Goal: Task Accomplishment & Management: Use online tool/utility

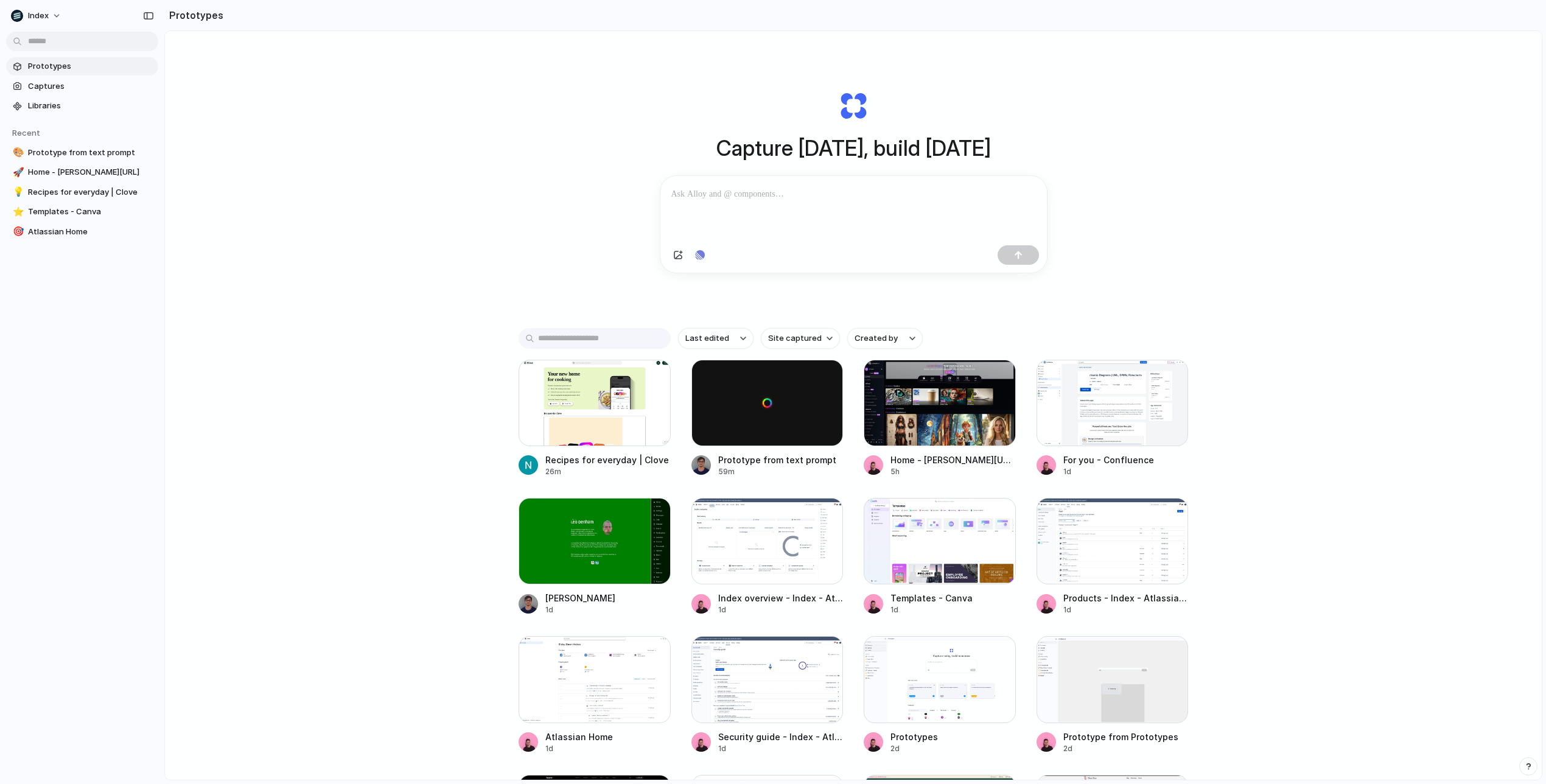
click at [429, 384] on div "Capture today, build tomorrow Clone web app Clone screenshot Start from existin…" at bounding box center [853, 438] width 1377 height 813
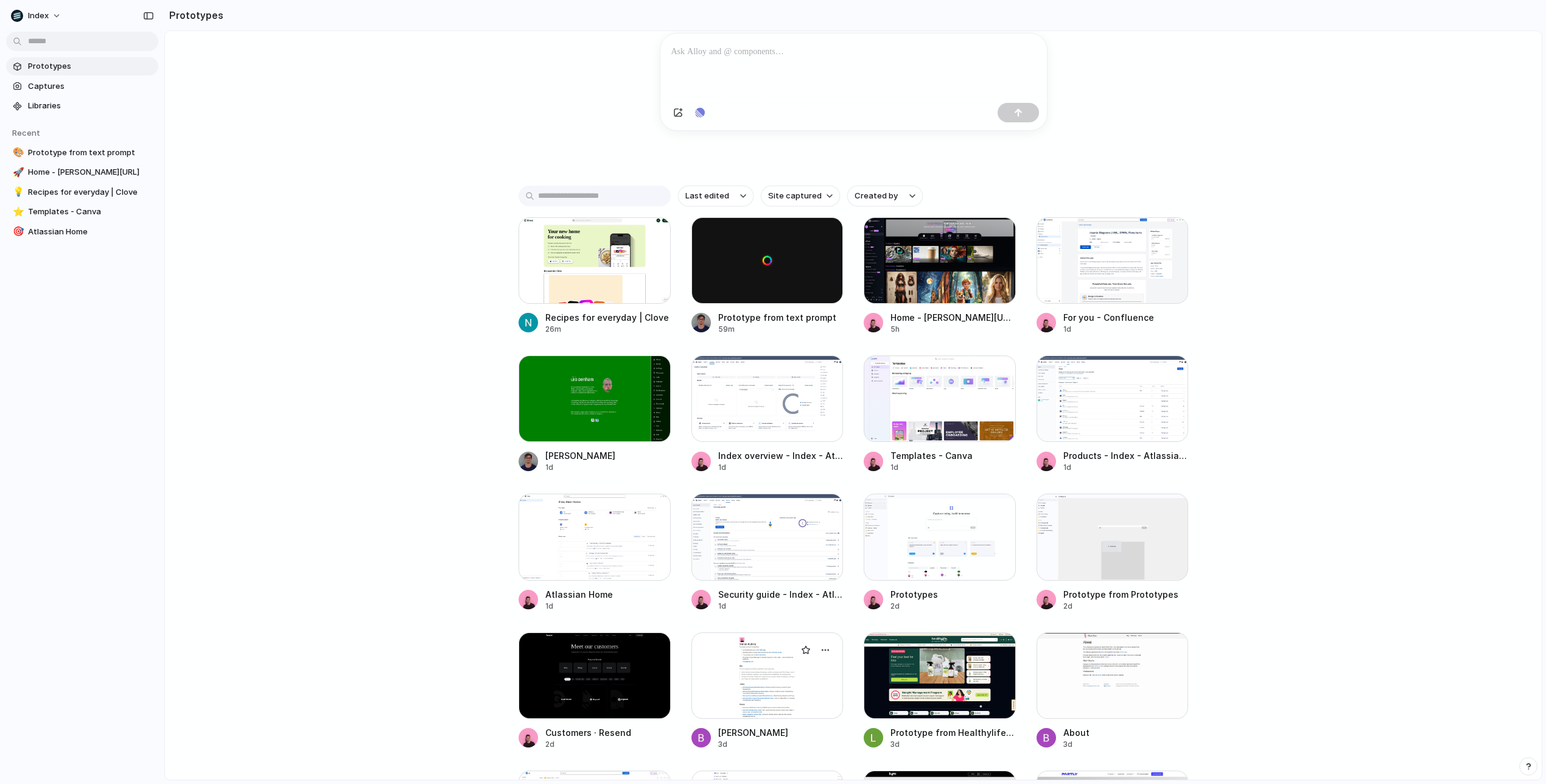
scroll to position [227, 0]
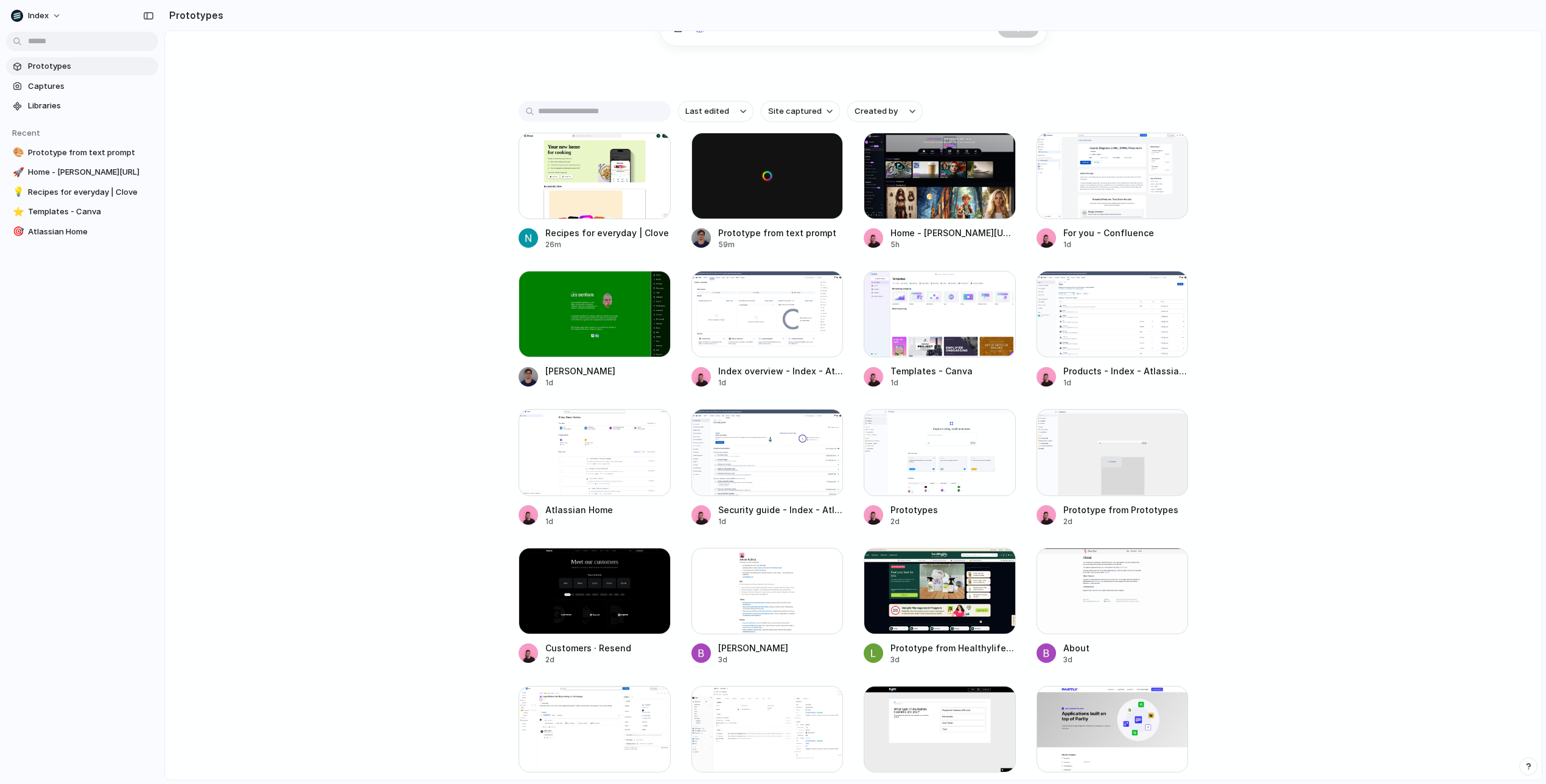
click at [1300, 602] on div "Capture today, build tomorrow Clone web app Clone screenshot Start from existin…" at bounding box center [853, 211] width 1377 height 813
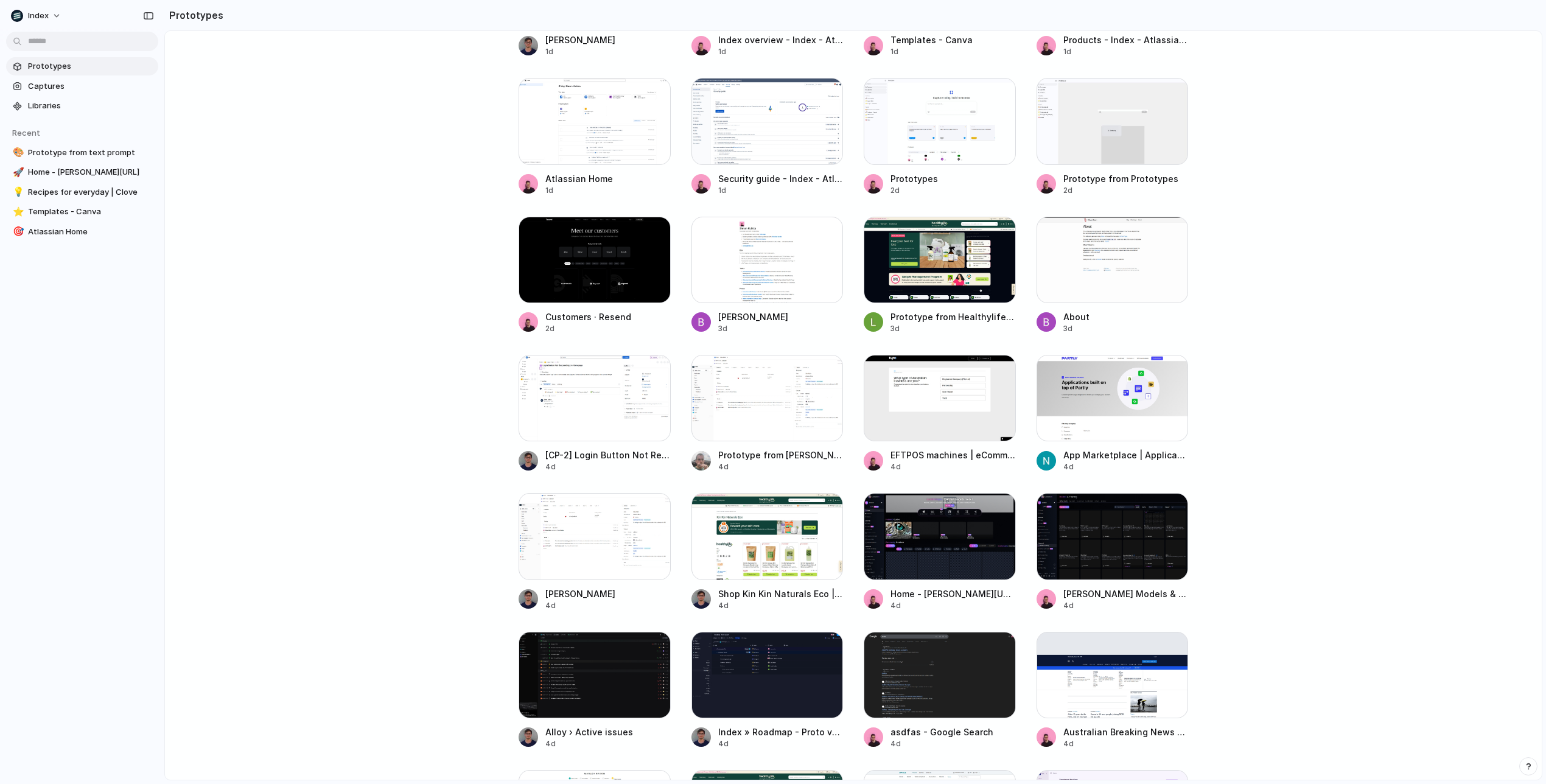
scroll to position [0, 0]
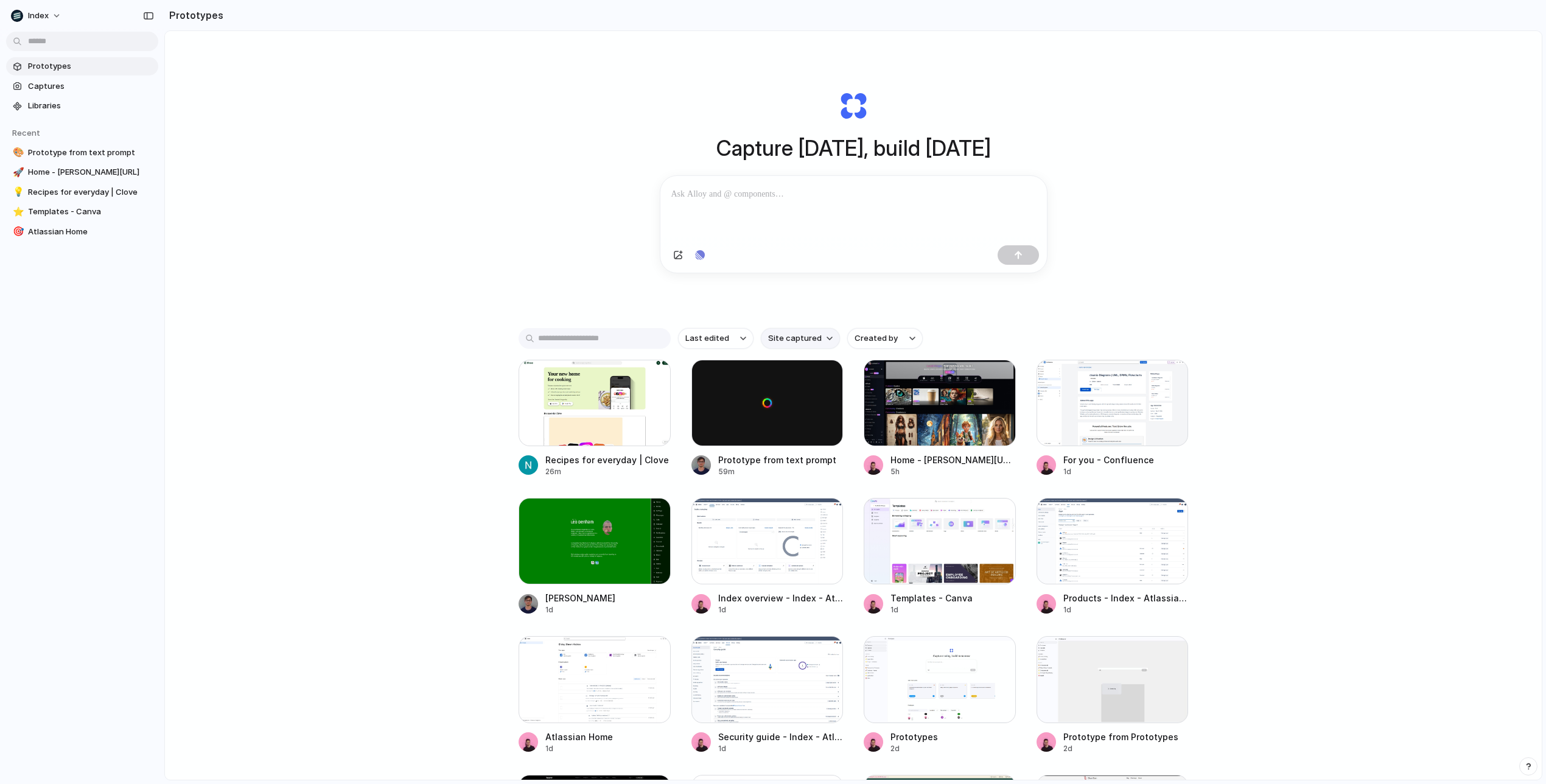
click at [786, 345] on button "Site captured" at bounding box center [800, 338] width 79 height 20
type input "***"
click at [785, 396] on span "linear.app" at bounding box center [798, 392] width 62 height 13
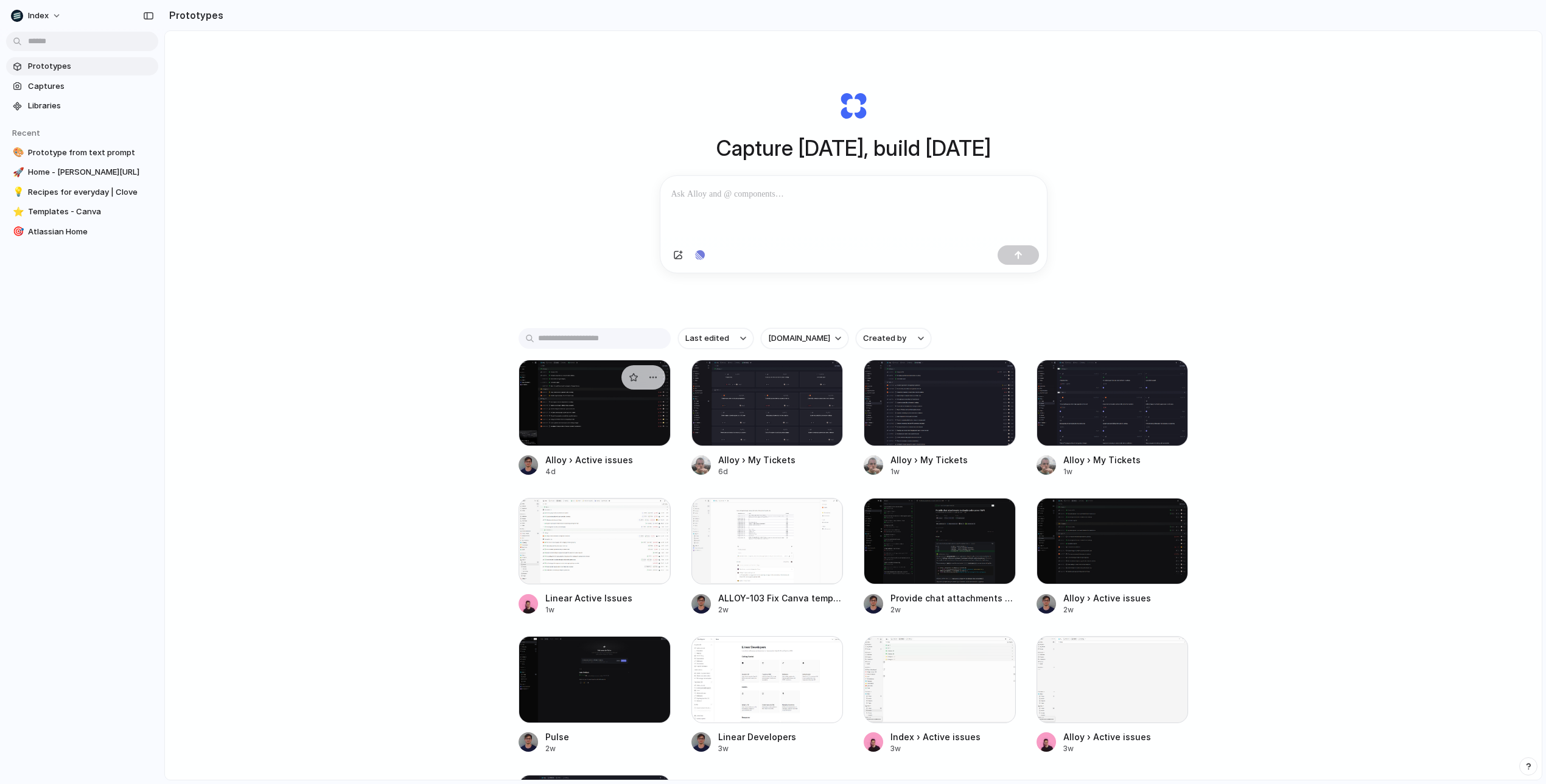
click at [612, 418] on div at bounding box center [595, 403] width 152 height 86
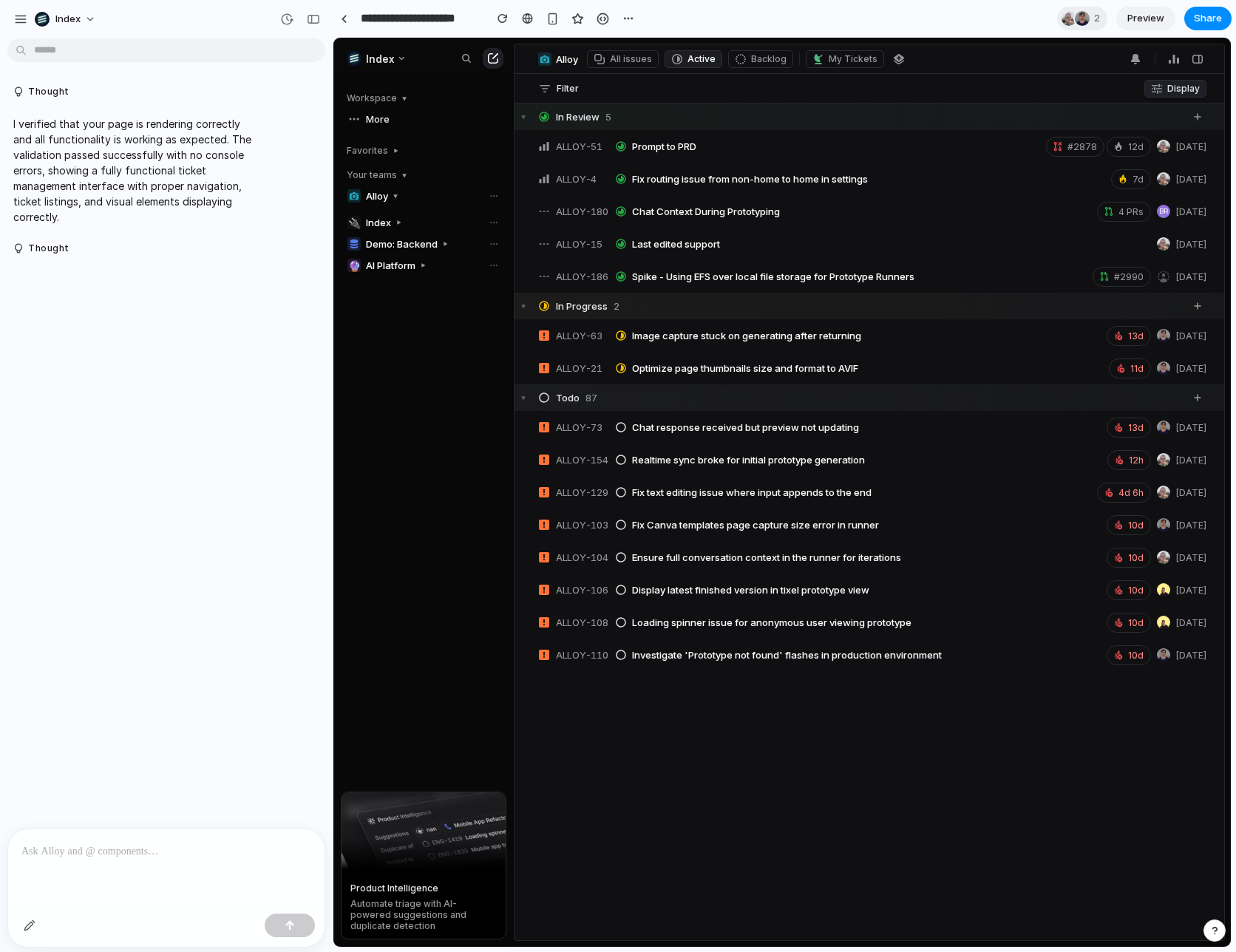
click at [805, 282] on div "ALLOY-186 Spike - Using EFS over local file storage for Prototype Runners #2990…" at bounding box center [863, 277] width 684 height 27
click at [687, 173] on span "Fix routing issue from non-home to home in settings" at bounding box center [750, 179] width 236 height 11
click at [66, 204] on p "I verified that your page is rendering correctly and all functionality is worki…" at bounding box center [136, 170] width 246 height 108
click at [500, 16] on div "button" at bounding box center [502, 18] width 10 height 10
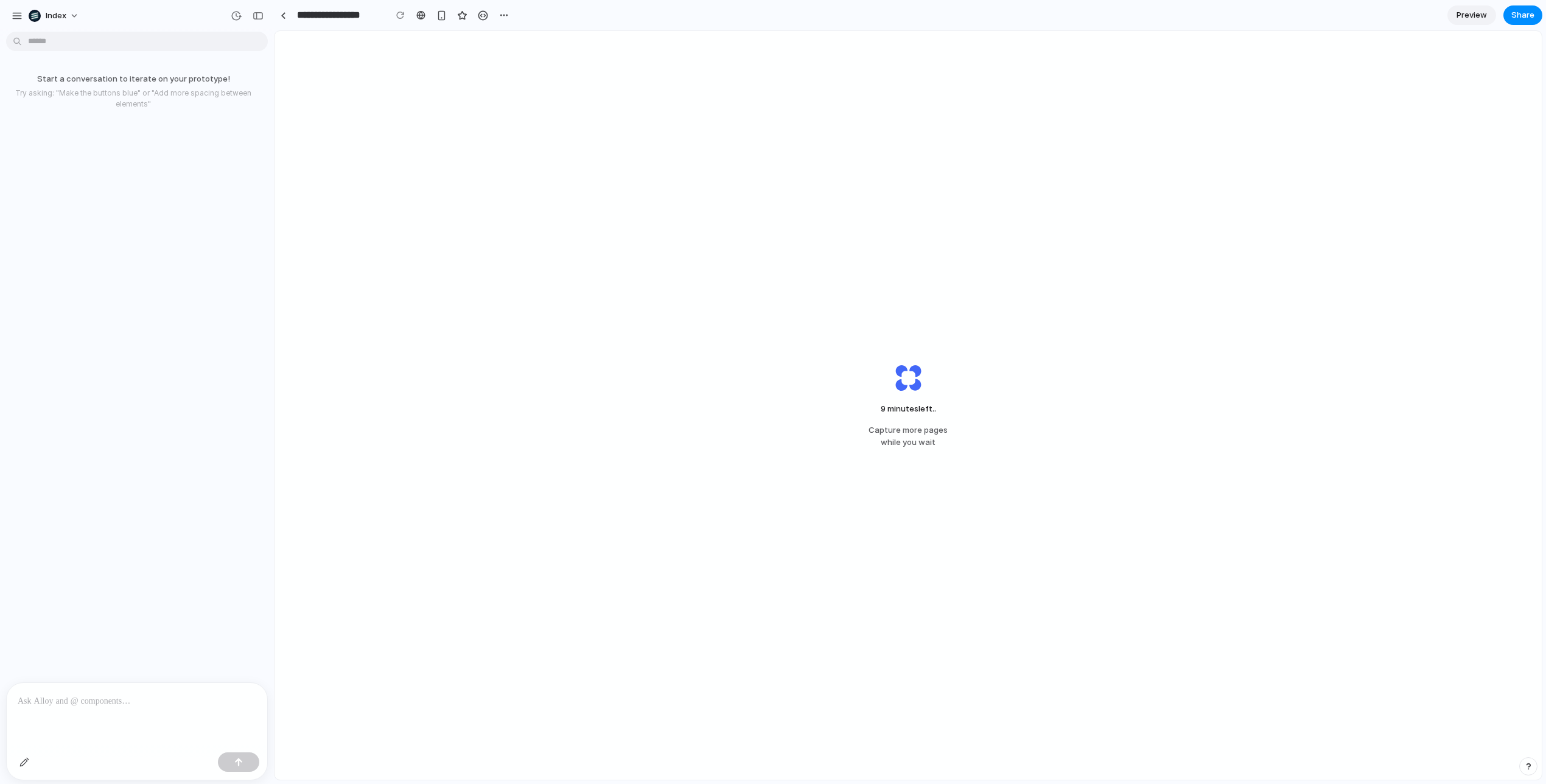
click at [1235, 407] on div "9 minutes left .. Capture more pages while you wait" at bounding box center [907, 405] width 1267 height 748
click at [927, 408] on span "8 minutes left ..." at bounding box center [907, 409] width 67 height 13
click at [884, 408] on span "8" at bounding box center [883, 408] width 5 height 9
